Goal: Task Accomplishment & Management: Manage account settings

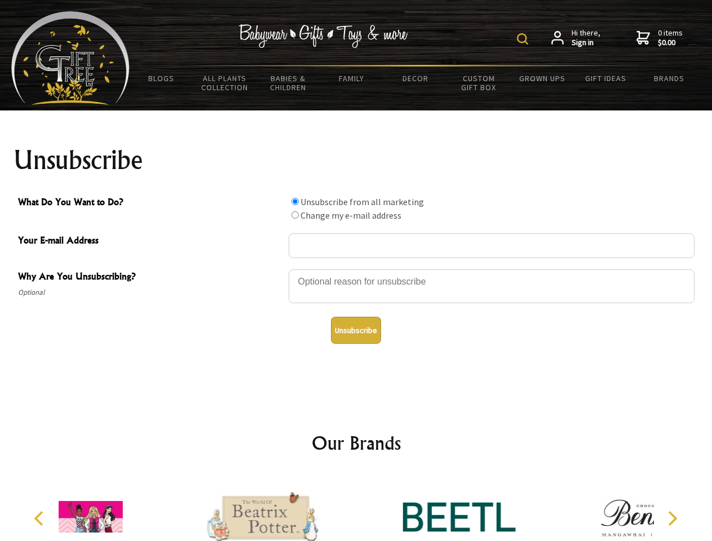
click at [524, 39] on img at bounding box center [522, 38] width 11 height 11
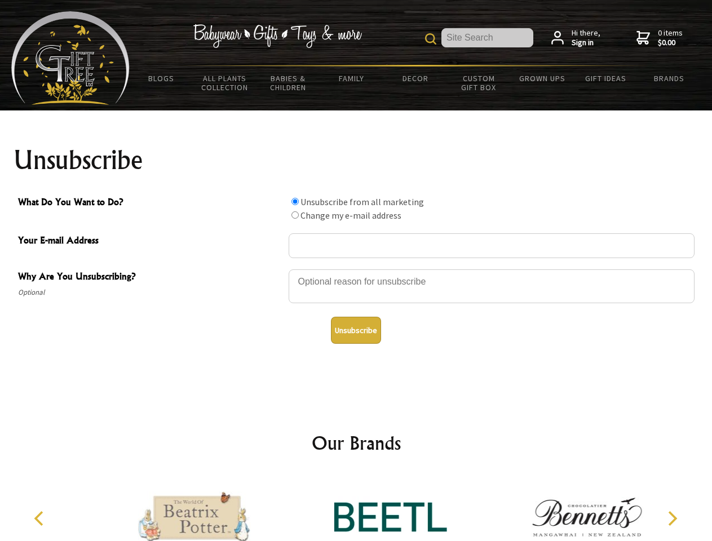
click at [356, 269] on div at bounding box center [491, 287] width 406 height 39
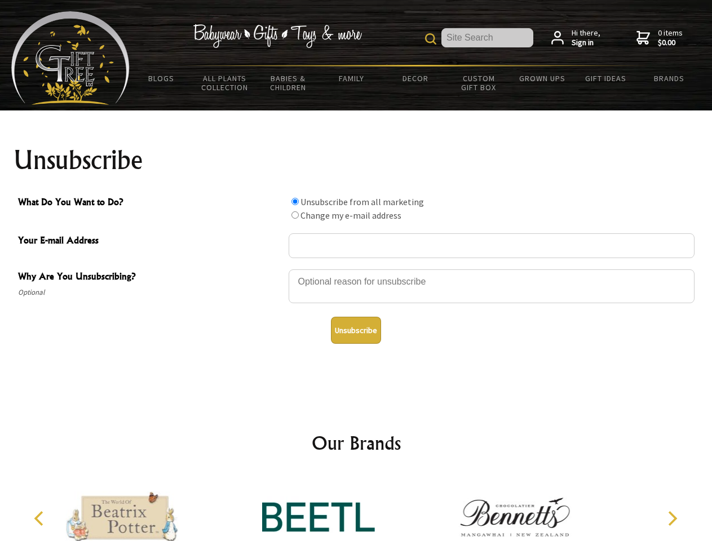
click at [295, 201] on input "What Do You Want to Do?" at bounding box center [294, 201] width 7 height 7
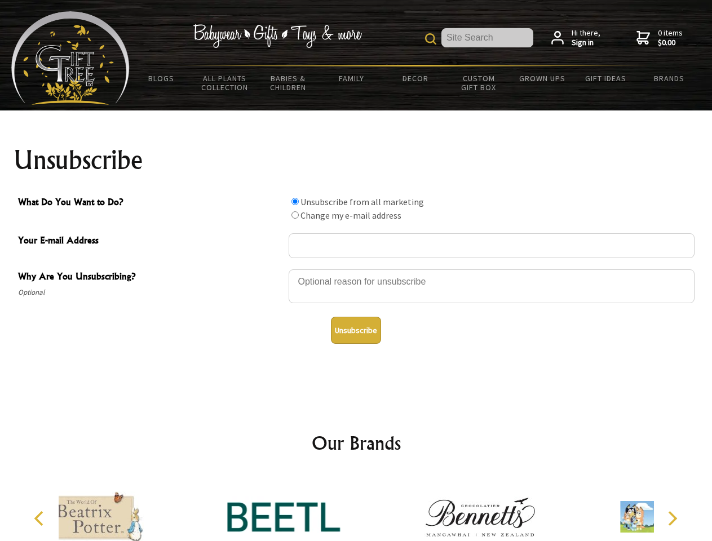
click at [295, 215] on input "What Do You Want to Do?" at bounding box center [294, 214] width 7 height 7
radio input "true"
click at [356, 330] on button "Unsubscribe" at bounding box center [356, 330] width 50 height 27
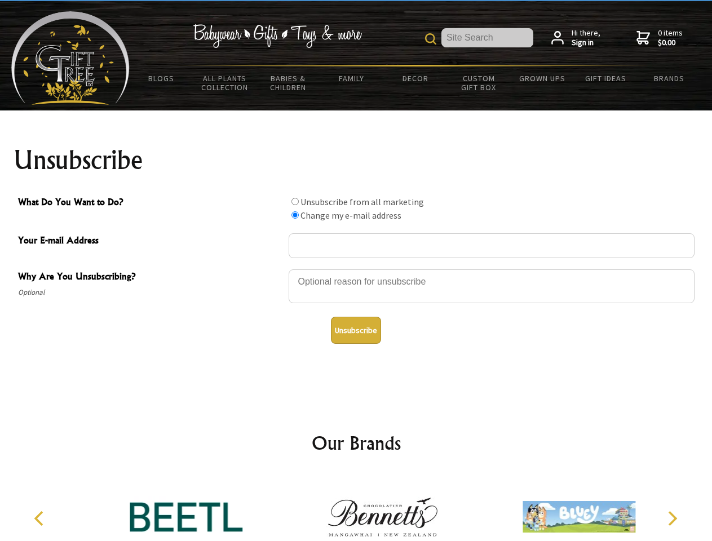
click at [356, 508] on img at bounding box center [382, 516] width 113 height 85
click at [41, 518] on icon "Previous" at bounding box center [40, 518] width 15 height 15
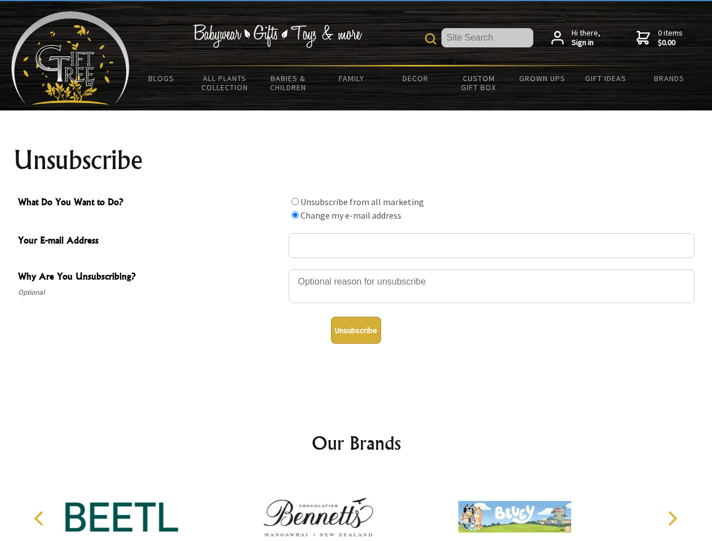
click at [672, 518] on icon "Next" at bounding box center [671, 518] width 15 height 15
